Goal: Task Accomplishment & Management: Use online tool/utility

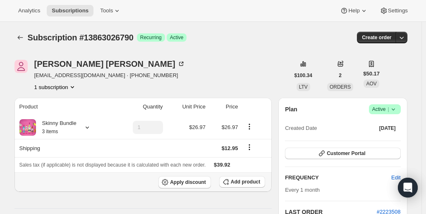
scroll to position [41, 0]
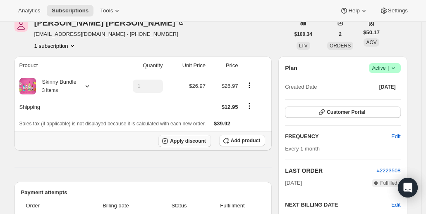
click at [198, 140] on span "Apply discount" at bounding box center [188, 141] width 36 height 7
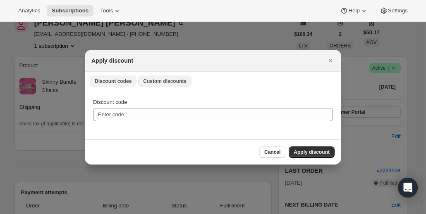
click at [173, 79] on span "Custom discounts" at bounding box center [164, 81] width 43 height 7
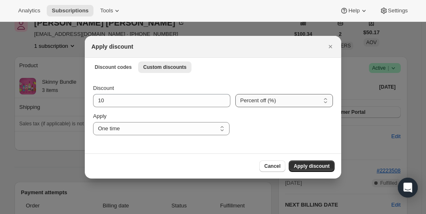
click at [273, 105] on select "Percent off (%) Amount off ($)" at bounding box center [284, 100] width 98 height 13
select select "fixed"
click at [237, 94] on select "Percent off (%) Amount off ($)" at bounding box center [284, 100] width 98 height 13
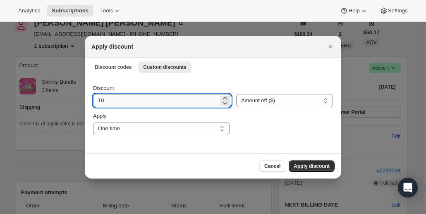
click at [169, 100] on input "10" at bounding box center [156, 100] width 126 height 13
type input "15"
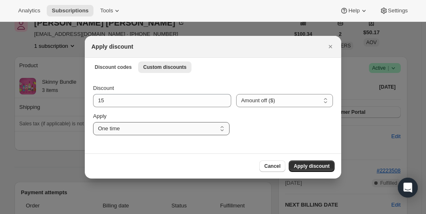
click at [221, 132] on select "One time Specify instances... Indefinitely" at bounding box center [161, 128] width 136 height 13
click at [271, 121] on div ":rd3:" at bounding box center [283, 123] width 98 height 23
click at [312, 167] on span "Apply discount" at bounding box center [311, 166] width 36 height 7
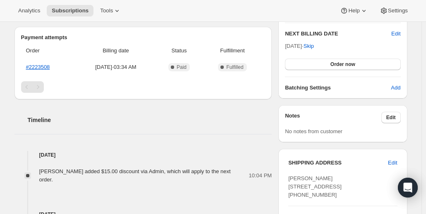
scroll to position [248, 0]
